Goal: Task Accomplishment & Management: Manage account settings

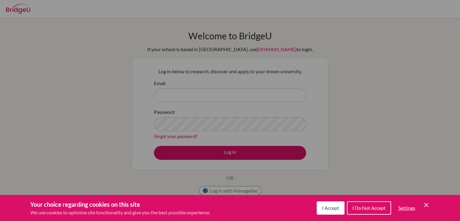
click at [426, 204] on icon "Save and close" at bounding box center [426, 205] width 4 height 4
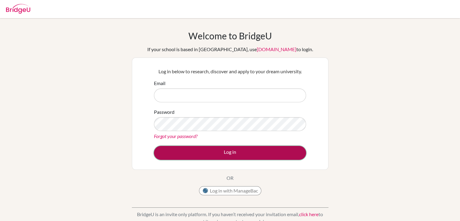
click at [248, 154] on button "Log in" at bounding box center [230, 153] width 152 height 14
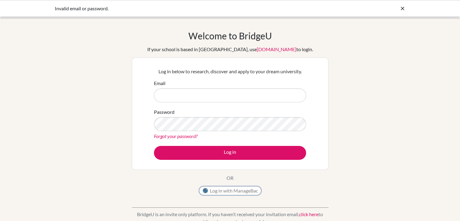
click at [232, 186] on button "Log in with ManageBac" at bounding box center [230, 190] width 62 height 9
